Goal: Transaction & Acquisition: Purchase product/service

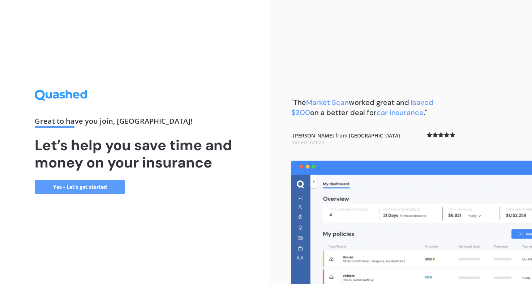
click at [81, 184] on link "Yes - Let’s get started" at bounding box center [80, 187] width 90 height 14
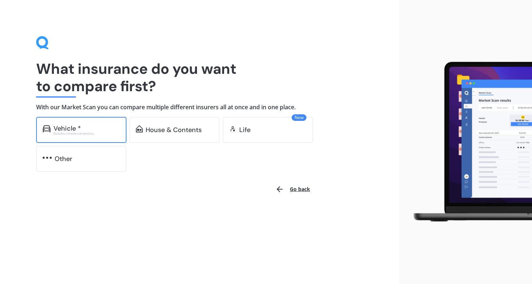
click at [78, 132] on div "Excludes commercial vehicles" at bounding box center [86, 133] width 66 height 3
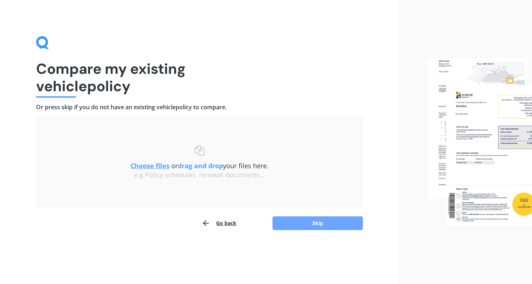
click at [289, 225] on button "Skip" at bounding box center [317, 223] width 90 height 14
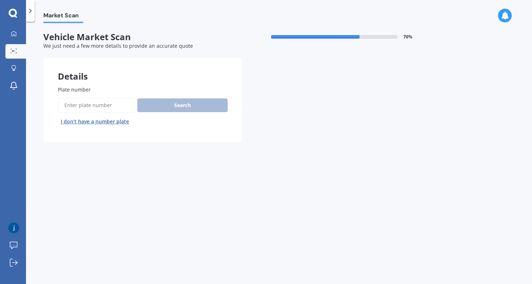
click at [81, 107] on input "Plate number" at bounding box center [96, 105] width 77 height 15
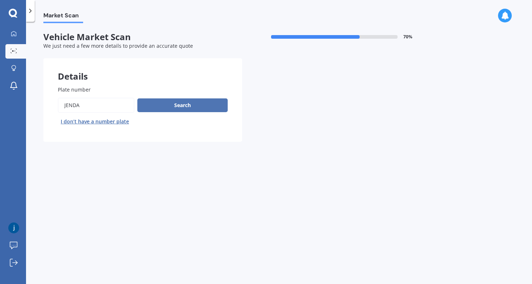
type input "jenda"
click at [150, 106] on button "Search" at bounding box center [182, 105] width 90 height 14
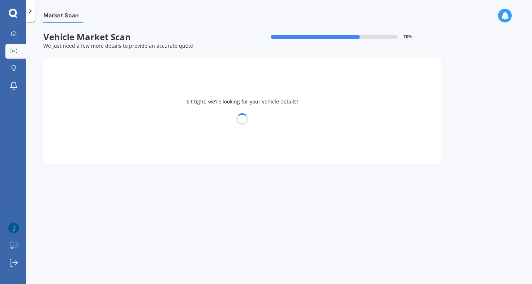
select select "MAZDA"
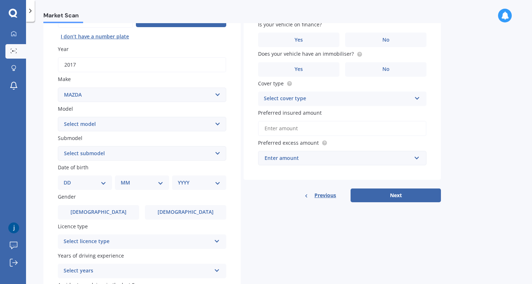
scroll to position [90, 0]
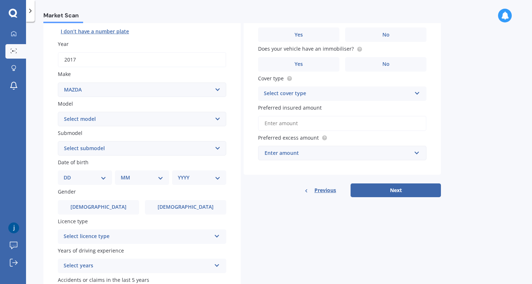
select select "12"
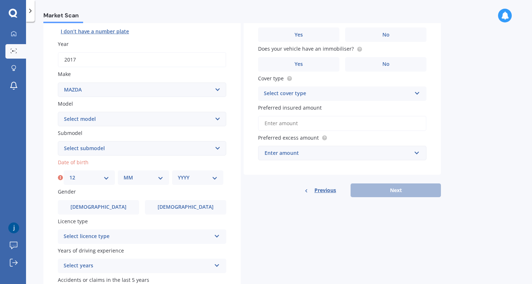
click at [122, 177] on div "MM 01 02 03 04 05 06 07 08 09 10 11 12" at bounding box center [143, 177] width 51 height 14
select select "07"
select select "2004"
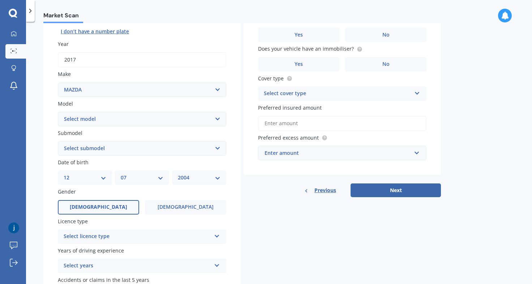
click at [112, 206] on label "[DEMOGRAPHIC_DATA]" at bounding box center [98, 207] width 81 height 14
click at [0, 0] on input "[DEMOGRAPHIC_DATA]" at bounding box center [0, 0] width 0 height 0
click at [172, 203] on label "[DEMOGRAPHIC_DATA]" at bounding box center [185, 207] width 81 height 14
click at [0, 0] on input "[DEMOGRAPHIC_DATA]" at bounding box center [0, 0] width 0 height 0
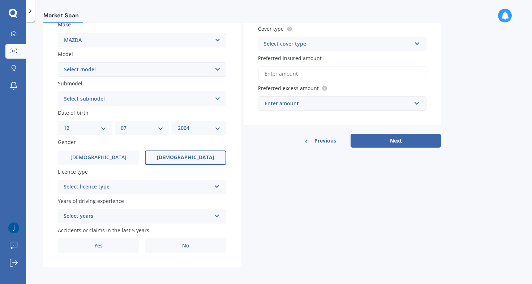
scroll to position [139, 0]
click at [159, 187] on div "Select licence type" at bounding box center [137, 187] width 147 height 9
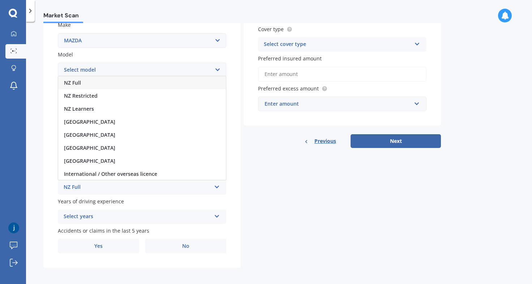
click at [147, 80] on div "NZ Full" at bounding box center [142, 82] width 168 height 13
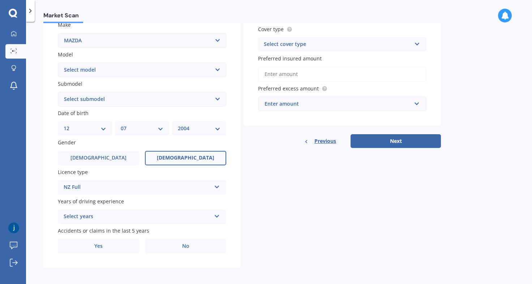
click at [125, 212] on div "Select years" at bounding box center [137, 216] width 147 height 9
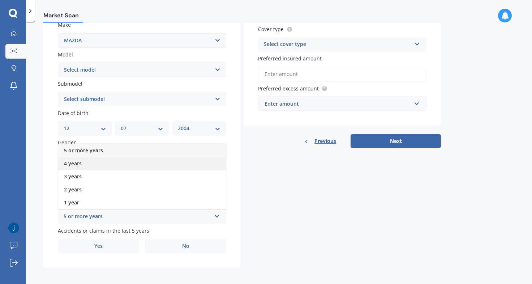
click at [125, 162] on div "4 years" at bounding box center [142, 163] width 168 height 13
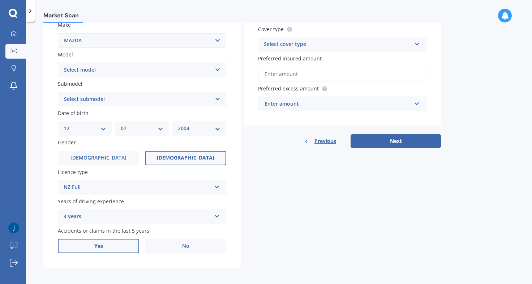
scroll to position [0, 0]
click at [116, 241] on label "Yes" at bounding box center [98, 245] width 81 height 14
click at [0, 0] on input "Yes" at bounding box center [0, 0] width 0 height 0
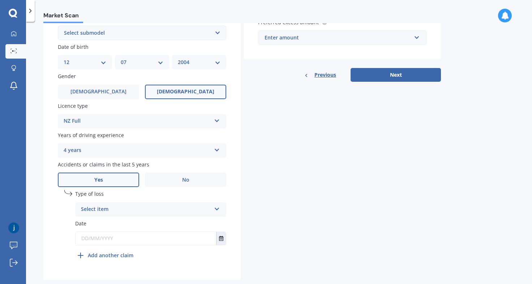
scroll to position [211, 0]
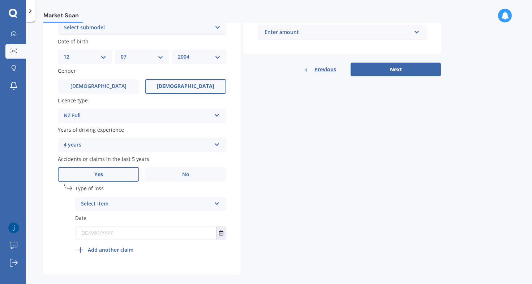
click at [118, 199] on div "Select item" at bounding box center [146, 203] width 130 height 9
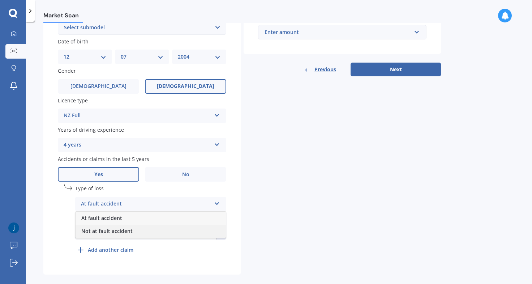
click at [123, 227] on span "Not at fault accident" at bounding box center [106, 230] width 51 height 7
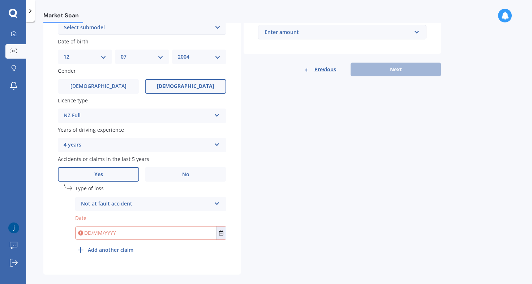
click at [124, 230] on input "text" at bounding box center [146, 232] width 141 height 13
type input "[DATE]"
click at [182, 252] on div "undefined 1 Type of loss Not at fault accident At fault accident Not at fault a…" at bounding box center [150, 220] width 151 height 72
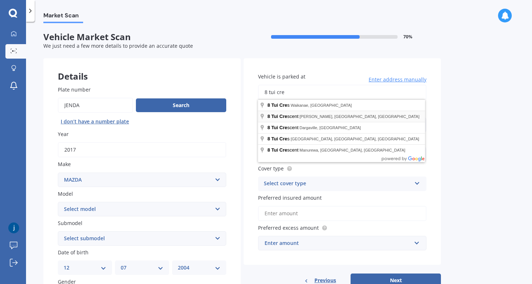
scroll to position [0, 0]
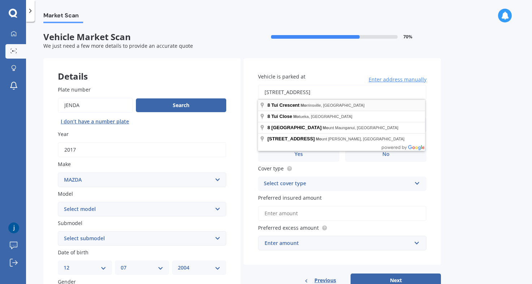
type input "[STREET_ADDRESS]"
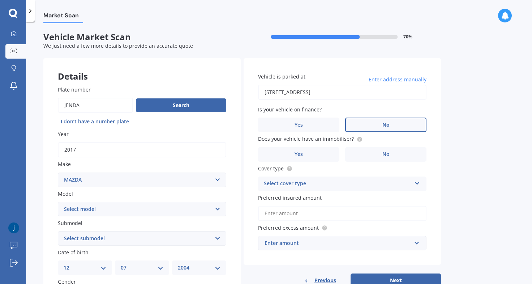
click at [370, 126] on label "No" at bounding box center [385, 124] width 81 height 14
click at [0, 0] on input "No" at bounding box center [0, 0] width 0 height 0
click at [308, 149] on label "Yes" at bounding box center [298, 154] width 81 height 14
click at [0, 0] on input "Yes" at bounding box center [0, 0] width 0 height 0
click at [328, 184] on div "Select cover type" at bounding box center [337, 183] width 147 height 9
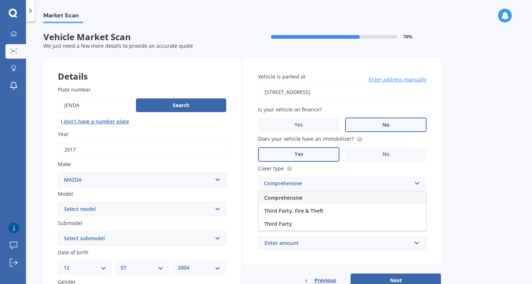
click at [321, 198] on div "Comprehensive" at bounding box center [342, 197] width 168 height 13
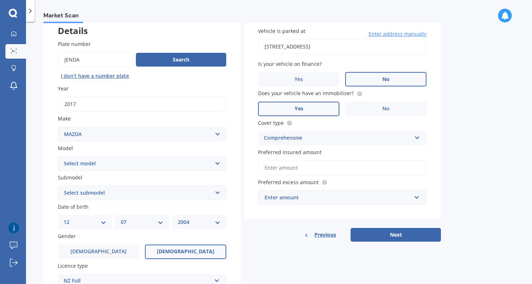
scroll to position [51, 0]
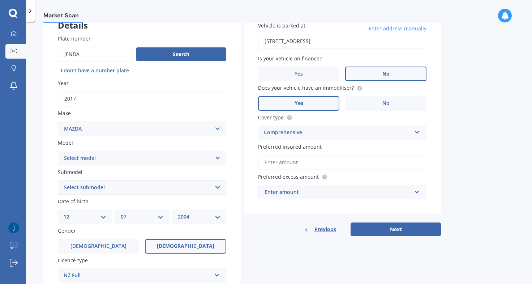
click at [314, 164] on input "Preferred insured amount" at bounding box center [342, 162] width 168 height 15
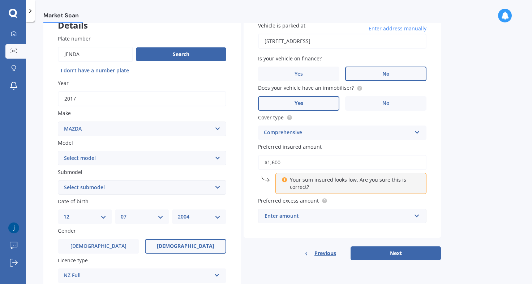
type input "$16,000"
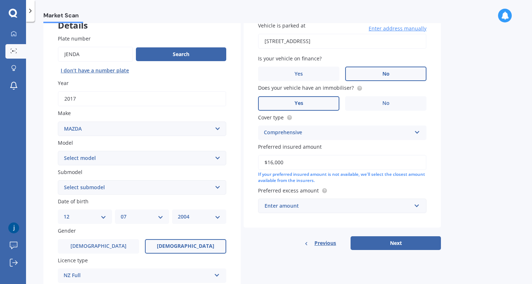
click at [341, 204] on div "Enter amount" at bounding box center [338, 206] width 147 height 8
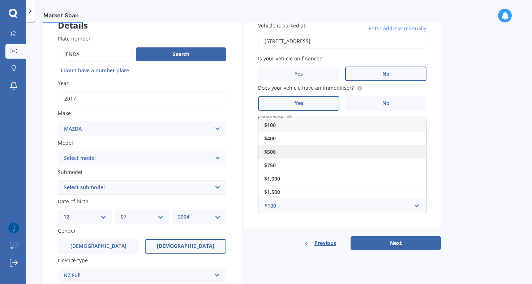
click at [348, 147] on div "$500" at bounding box center [342, 151] width 168 height 13
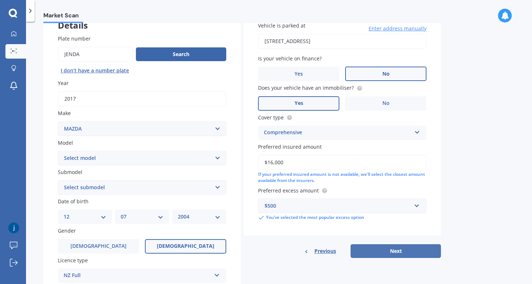
click at [386, 247] on button "Next" at bounding box center [396, 251] width 90 height 14
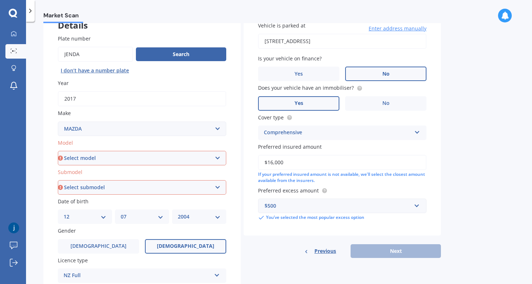
click at [136, 154] on select "Select model 121 2 3 323 323 / Familia 6 626 929 Atenza Autozam Axela AZ3 B2000…" at bounding box center [142, 158] width 168 height 14
select select "CX3"
select select "FWD 2.0L GSX PETROL"
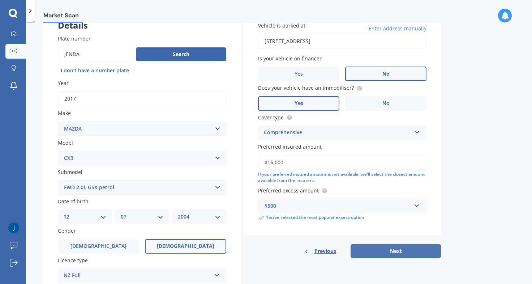
click at [379, 248] on button "Next" at bounding box center [396, 251] width 90 height 14
select select "12"
select select "07"
select select "2004"
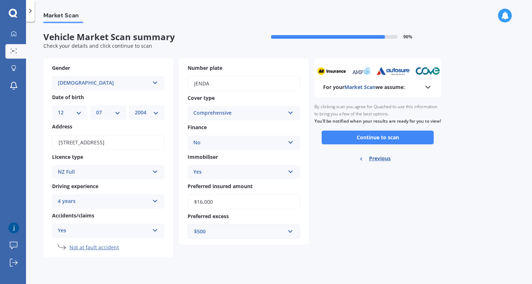
scroll to position [0, 0]
click at [378, 144] on button "Continue to scan" at bounding box center [378, 137] width 112 height 14
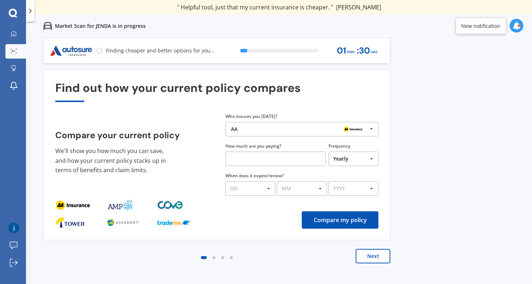
click at [258, 128] on div "AA" at bounding box center [299, 129] width 137 height 6
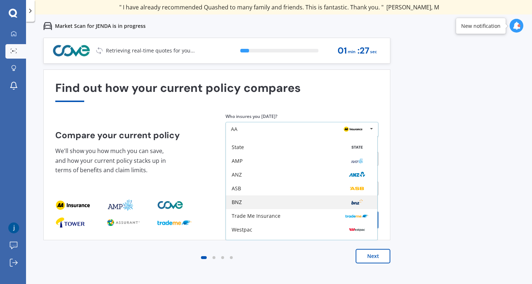
scroll to position [33, 0]
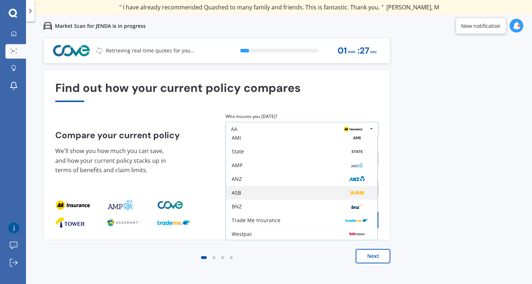
click at [260, 194] on div "ASB" at bounding box center [302, 193] width 140 height 6
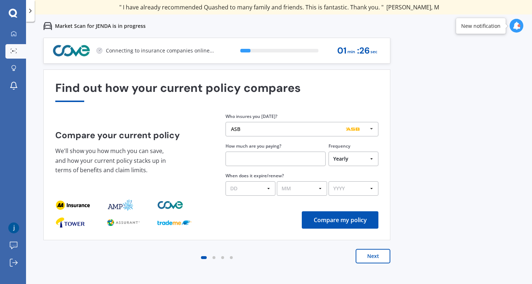
click at [267, 160] on input "text" at bounding box center [275, 158] width 100 height 14
click at [251, 159] on input "text" at bounding box center [275, 158] width 100 height 14
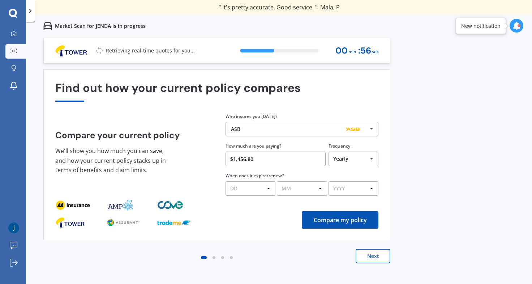
type input "$1,456.81"
select select "09"
select select "05"
select select "2026"
click at [345, 220] on button "Compare my policy" at bounding box center [340, 219] width 77 height 17
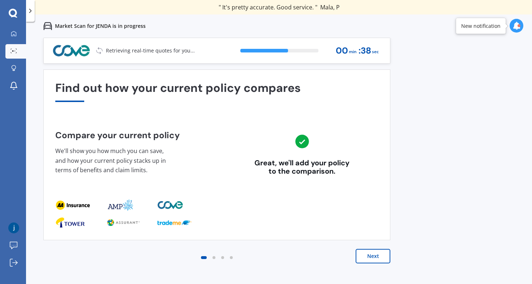
click at [374, 260] on button "Next" at bounding box center [373, 256] width 35 height 14
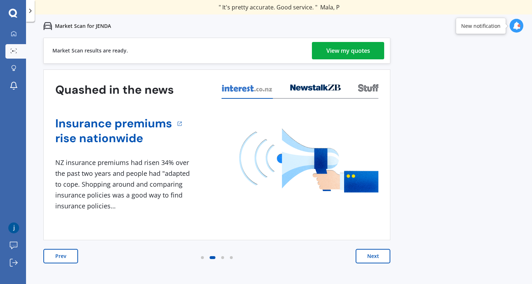
click at [349, 52] on div "View my quotes" at bounding box center [348, 50] width 44 height 17
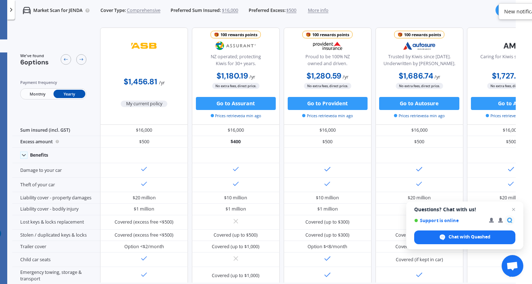
scroll to position [0, 16]
